Goal: Information Seeking & Learning: Learn about a topic

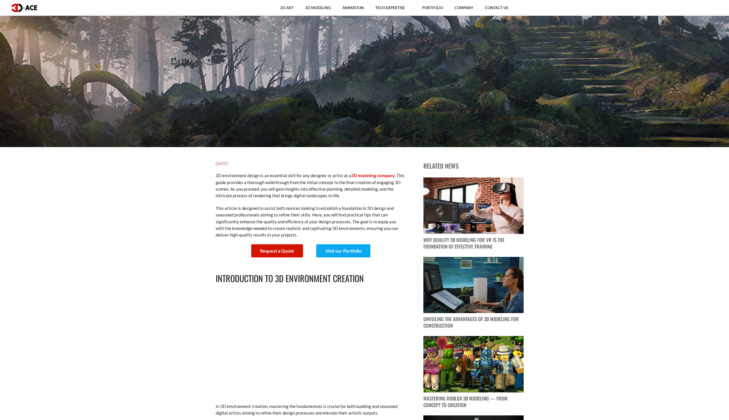
scroll to position [286, 0]
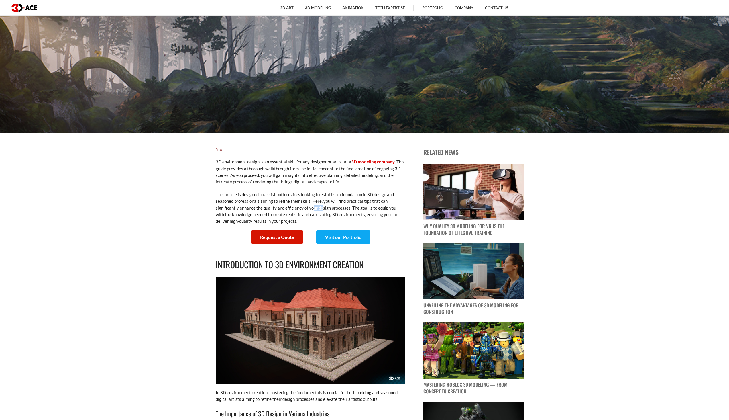
drag, startPoint x: 313, startPoint y: 210, endPoint x: 323, endPoint y: 208, distance: 10.1
click at [323, 208] on p "This article is designed to assist both novices looking to establish a foundati…" at bounding box center [310, 208] width 189 height 34
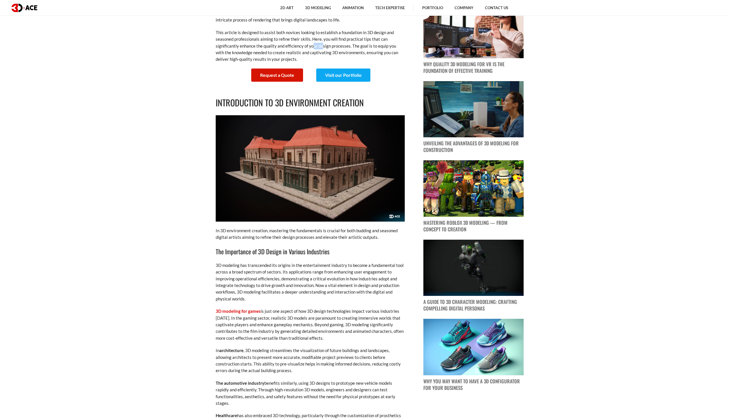
scroll to position [458, 0]
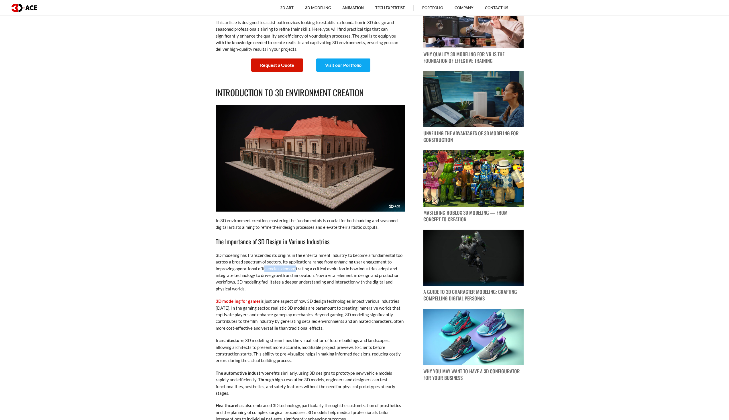
drag, startPoint x: 264, startPoint y: 268, endPoint x: 296, endPoint y: 266, distance: 31.9
click at [296, 266] on p "3D modeling has transcended its origins in the entertainment industry to become…" at bounding box center [310, 272] width 189 height 40
click at [396, 286] on p "3D modeling has transcended its origins in the entertainment industry to become…" at bounding box center [310, 272] width 189 height 40
drag, startPoint x: 296, startPoint y: 268, endPoint x: 259, endPoint y: 272, distance: 36.5
click at [259, 272] on p "3D modeling has transcended its origins in the entertainment industry to become…" at bounding box center [310, 272] width 189 height 40
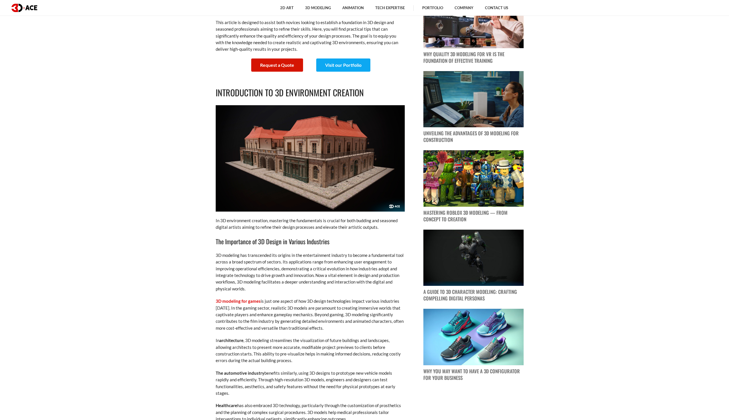
click at [259, 268] on p "3D modeling has transcended its origins in the entertainment industry to become…" at bounding box center [310, 272] width 189 height 40
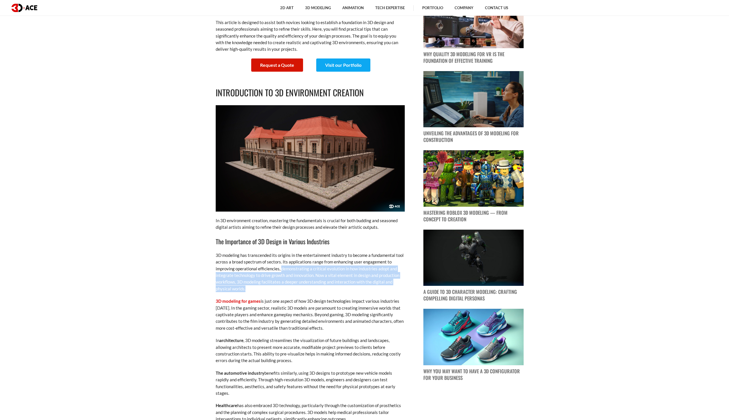
drag, startPoint x: 283, startPoint y: 270, endPoint x: 400, endPoint y: 291, distance: 119.7
click at [400, 291] on p "3D modeling has transcended its origins in the entertainment industry to become…" at bounding box center [310, 272] width 189 height 40
click at [393, 289] on p "3D modeling has transcended its origins in the entertainment industry to become…" at bounding box center [310, 272] width 189 height 40
drag, startPoint x: 373, startPoint y: 292, endPoint x: 281, endPoint y: 268, distance: 94.5
click at [281, 268] on p "3D modeling has transcended its origins in the entertainment industry to become…" at bounding box center [310, 272] width 189 height 40
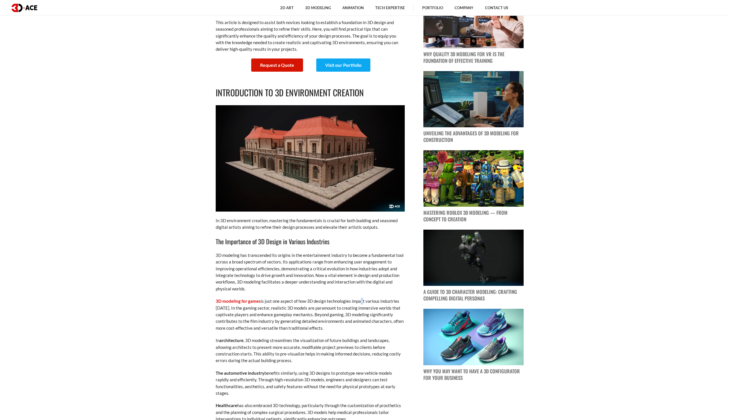
click at [374, 286] on p "3D modeling has transcended its origins in the entertainment industry to become…" at bounding box center [310, 272] width 189 height 40
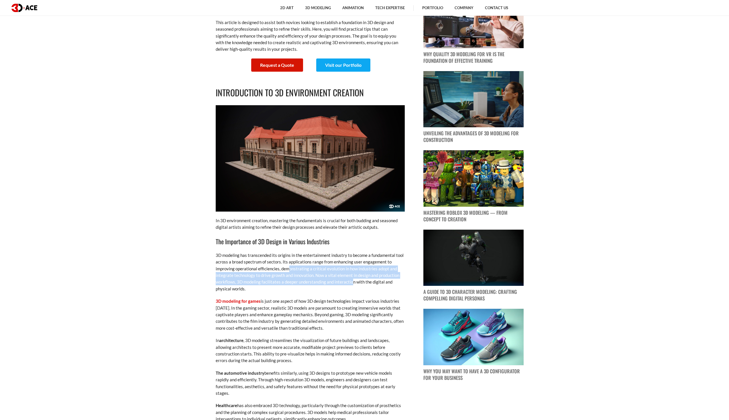
drag, startPoint x: 354, startPoint y: 285, endPoint x: 291, endPoint y: 267, distance: 65.0
click at [288, 266] on p "3D modeling has transcended its origins in the entertainment industry to become…" at bounding box center [310, 272] width 189 height 40
click at [353, 285] on p "3D modeling has transcended its origins in the entertainment industry to become…" at bounding box center [310, 272] width 189 height 40
drag, startPoint x: 355, startPoint y: 287, endPoint x: 288, endPoint y: 269, distance: 69.1
click at [288, 269] on p "3D modeling has transcended its origins in the entertainment industry to become…" at bounding box center [310, 272] width 189 height 40
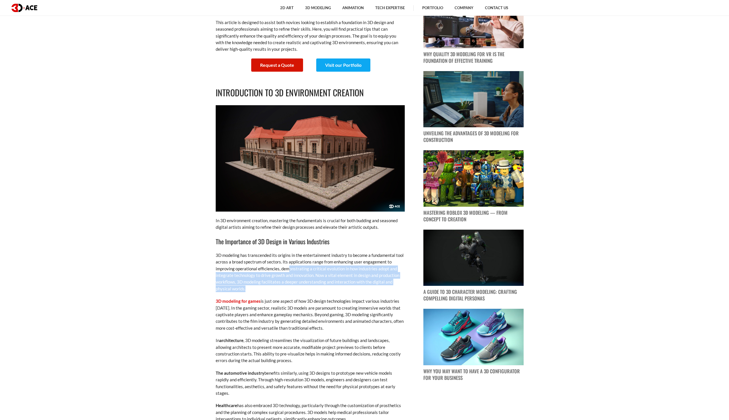
click at [288, 270] on p "3D modeling has transcended its origins in the entertainment industry to become…" at bounding box center [310, 272] width 189 height 40
drag, startPoint x: 282, startPoint y: 267, endPoint x: 374, endPoint y: 268, distance: 92.5
click at [374, 268] on p "3D modeling has transcended its origins in the entertainment industry to become…" at bounding box center [310, 272] width 189 height 40
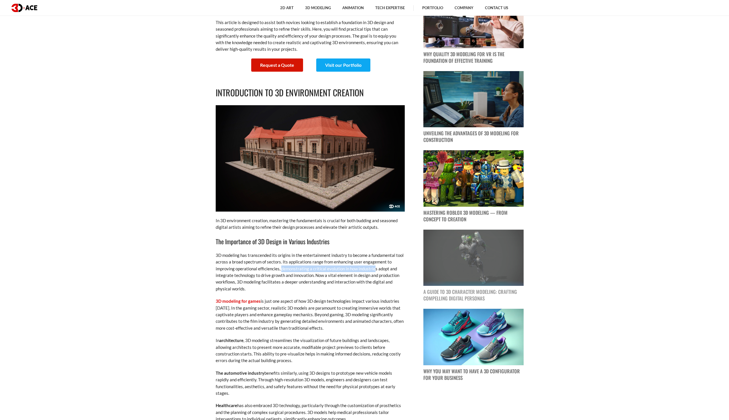
click at [423, 275] on img at bounding box center [473, 257] width 100 height 56
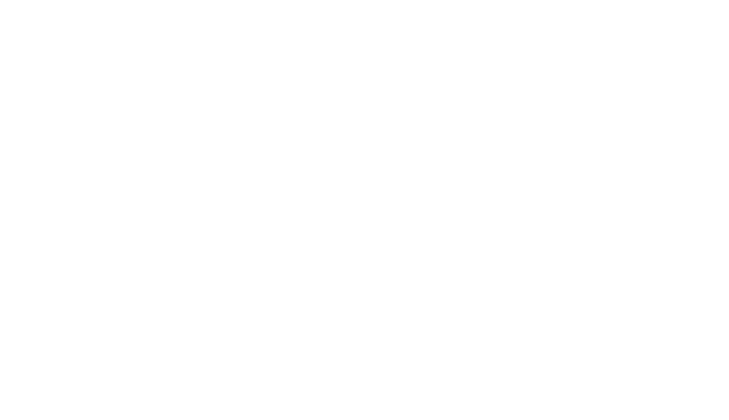
drag, startPoint x: 459, startPoint y: 175, endPoint x: 451, endPoint y: 174, distance: 7.5
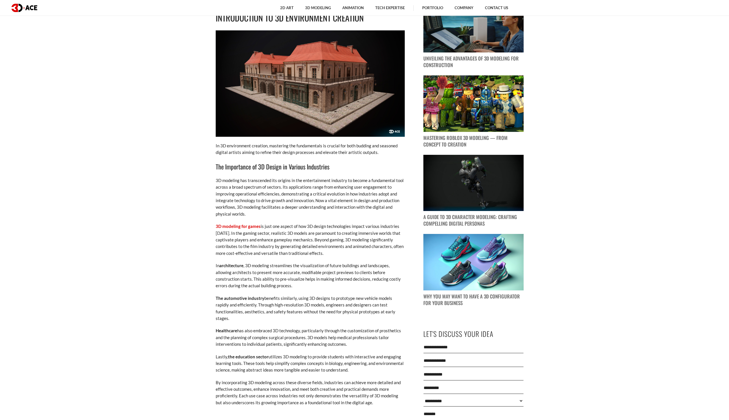
scroll to position [544, 0]
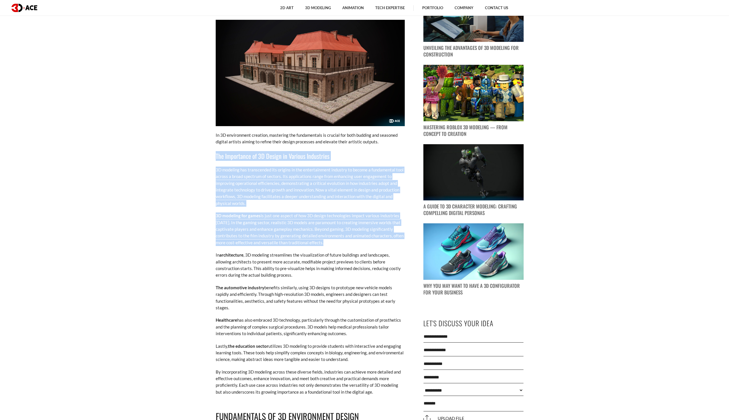
drag, startPoint x: 313, startPoint y: 241, endPoint x: 182, endPoint y: 140, distance: 164.2
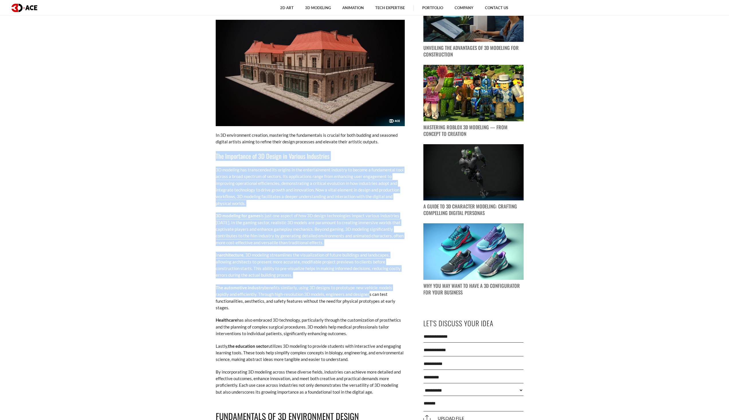
drag, startPoint x: 217, startPoint y: 156, endPoint x: 353, endPoint y: 291, distance: 192.4
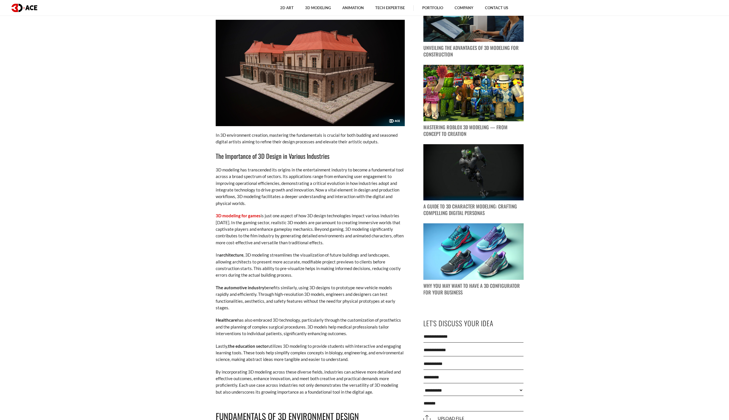
click at [312, 346] on p "Lastly, the education sector utilizes 3D modeling to provide students with inte…" at bounding box center [310, 353] width 189 height 20
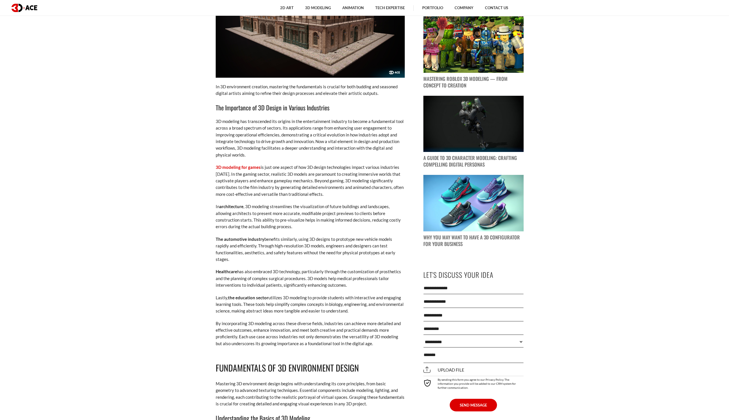
scroll to position [630, 0]
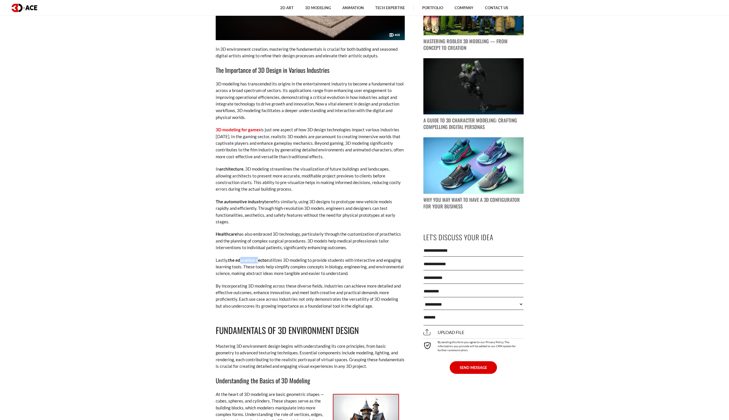
drag, startPoint x: 241, startPoint y: 254, endPoint x: 257, endPoint y: 255, distance: 15.5
click at [257, 257] on strong "the education sector" at bounding box center [248, 259] width 40 height 5
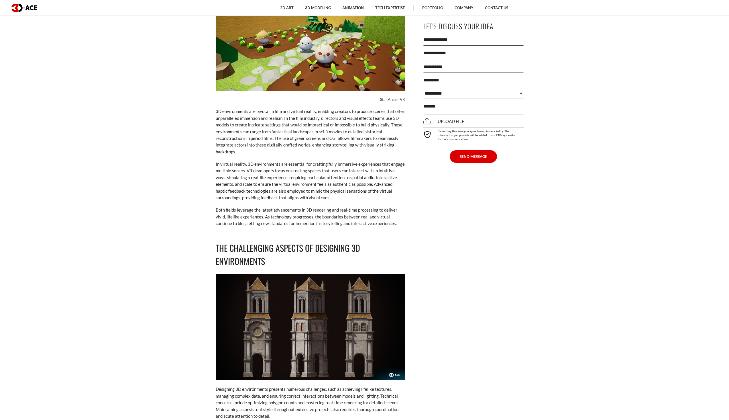
scroll to position [3666, 0]
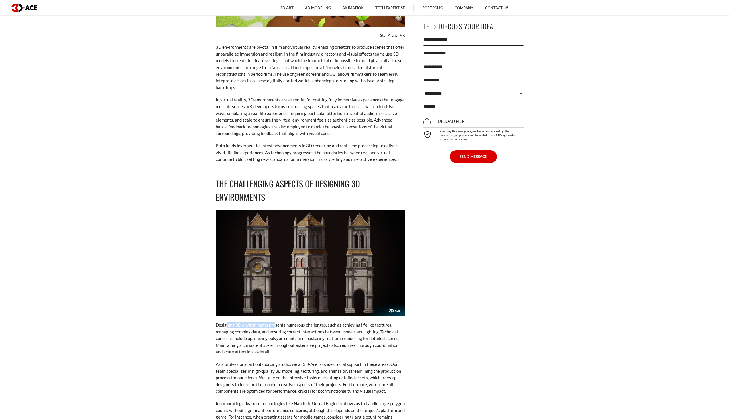
drag, startPoint x: 226, startPoint y: 305, endPoint x: 275, endPoint y: 303, distance: 48.7
click at [275, 321] on p "Designing 3D environments presents numerous challenges, such as achieving lifel…" at bounding box center [310, 338] width 189 height 34
click at [325, 327] on p "Designing 3D environments presents numerous challenges, such as achieving lifel…" at bounding box center [310, 338] width 189 height 34
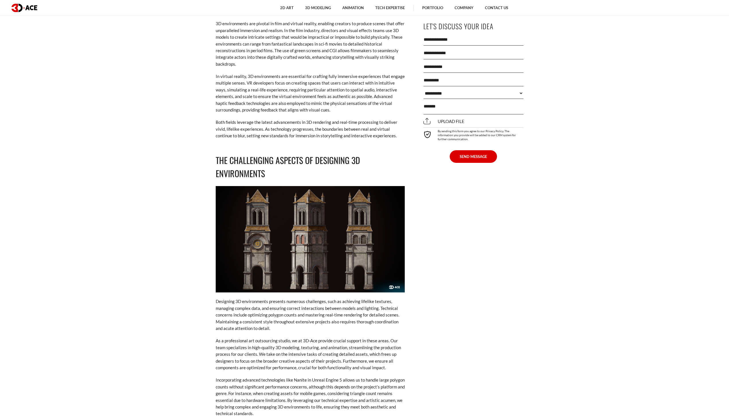
scroll to position [3752, 0]
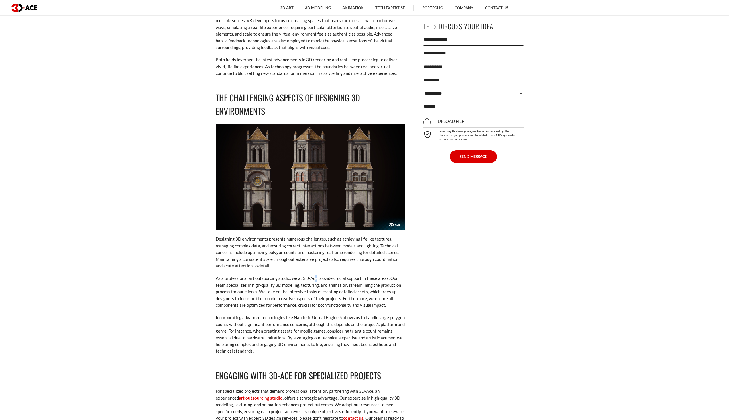
click at [315, 275] on p "As a professional art outsourcing studio, we at 3D-Ace provide crucial support …" at bounding box center [310, 292] width 189 height 34
click at [338, 275] on p "As a professional art outsourcing studio, we at 3D-Ace provide crucial support …" at bounding box center [310, 292] width 189 height 34
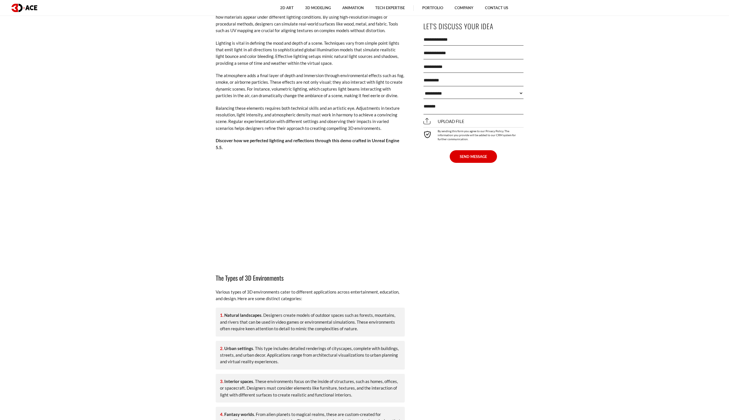
scroll to position [0, 0]
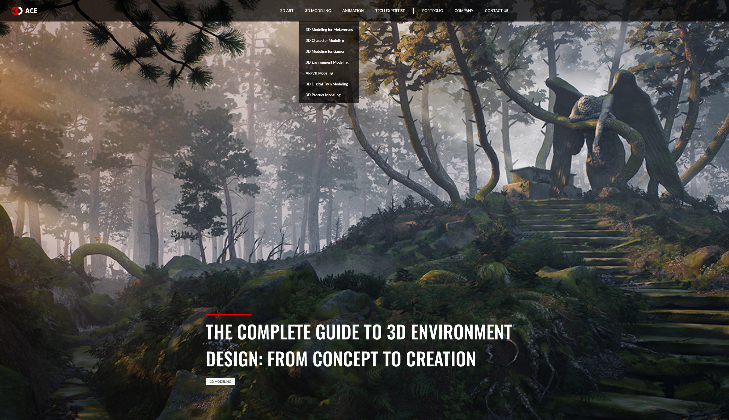
click at [344, 32] on link "3D Modeling for Metaverses" at bounding box center [329, 29] width 60 height 11
click at [334, 62] on link "3D Environment Modeling" at bounding box center [329, 62] width 60 height 11
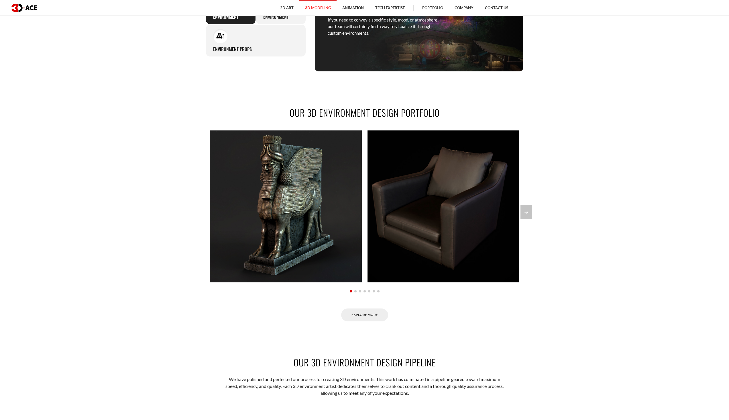
scroll to position [544, 0]
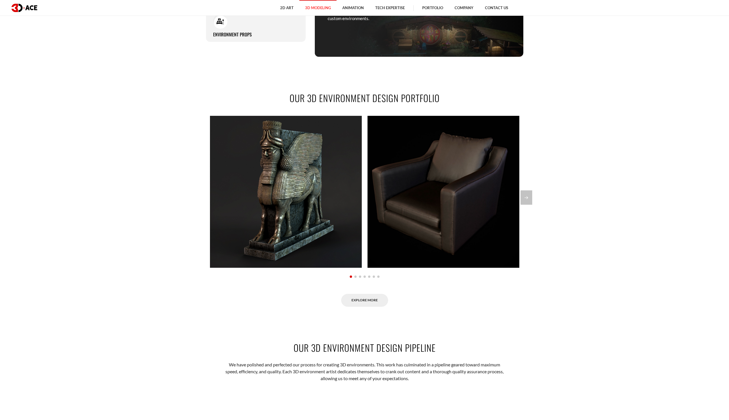
click at [532, 199] on section "OUR 3D ENVIRONMENT DESIGN PORTFOLIO Lamassu lion statue Armchair (Retopology) B…" at bounding box center [364, 199] width 729 height 250
click at [526, 197] on div "Next slide" at bounding box center [527, 197] width 12 height 14
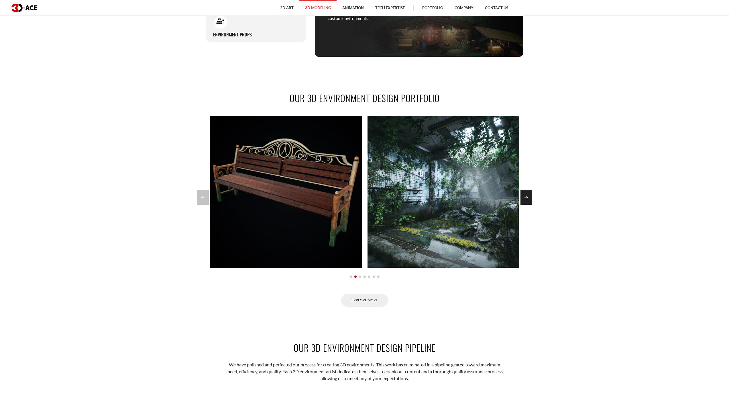
click at [526, 197] on div "Next slide" at bounding box center [527, 197] width 12 height 14
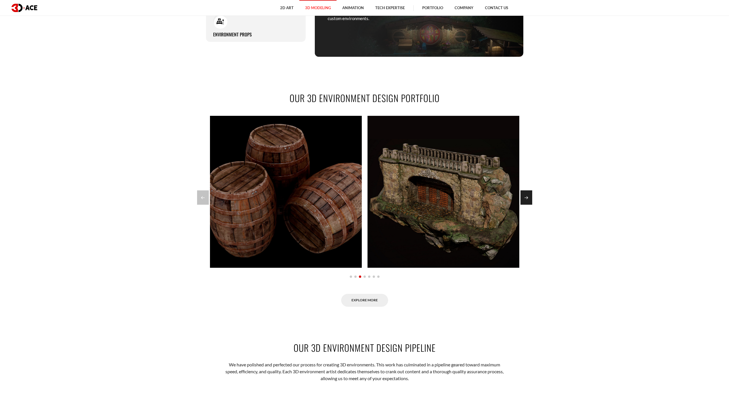
click at [526, 197] on div "Next slide" at bounding box center [527, 197] width 12 height 14
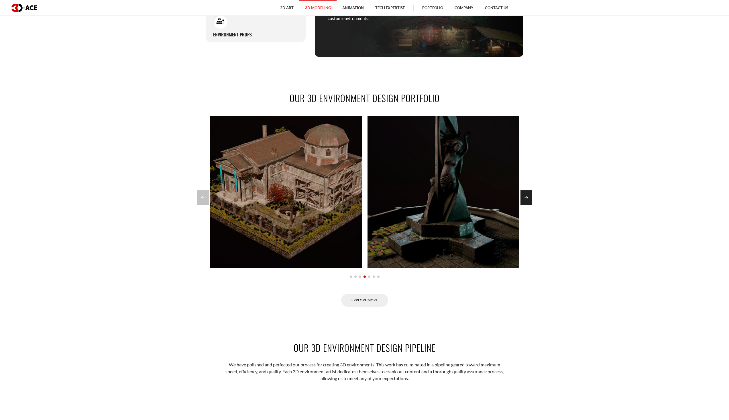
click at [525, 198] on div "Next slide" at bounding box center [527, 197] width 12 height 14
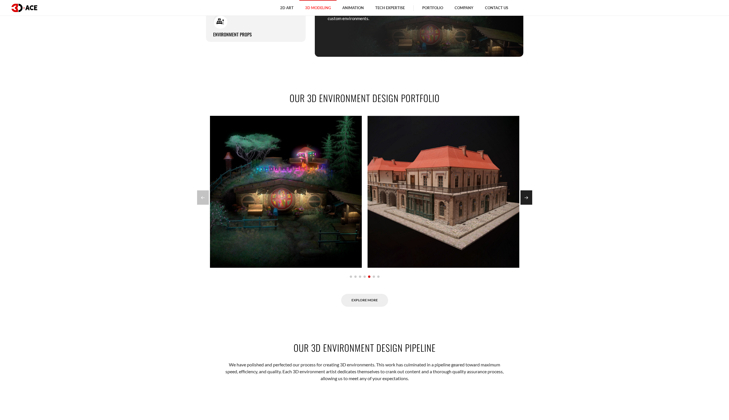
click at [525, 198] on div "Next slide" at bounding box center [527, 197] width 12 height 14
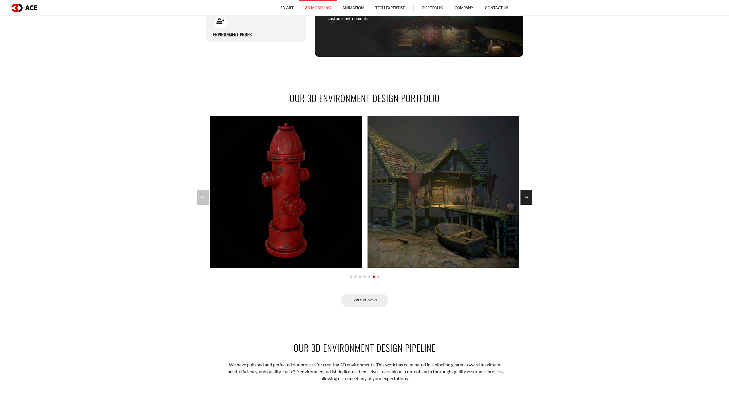
click at [525, 198] on div "Next slide" at bounding box center [527, 197] width 12 height 14
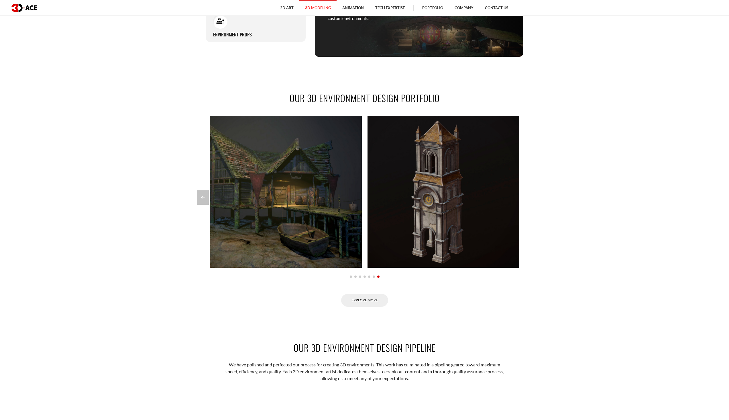
click at [525, 199] on div at bounding box center [364, 197] width 335 height 14
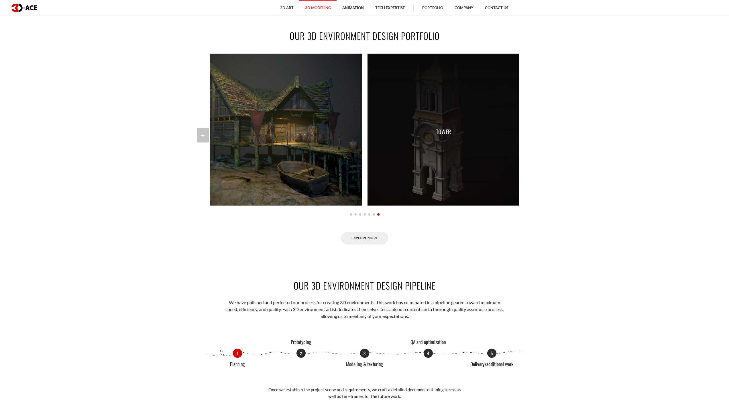
scroll to position [602, 0]
